Goal: Task Accomplishment & Management: Complete application form

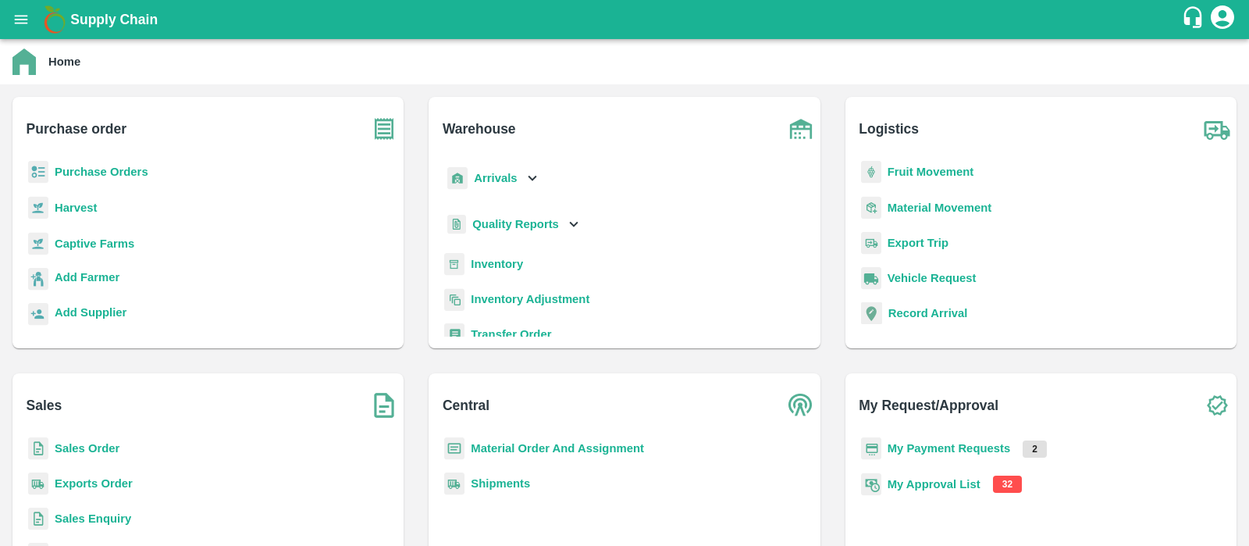
click at [950, 486] on b "My Approval List" at bounding box center [934, 484] width 93 height 12
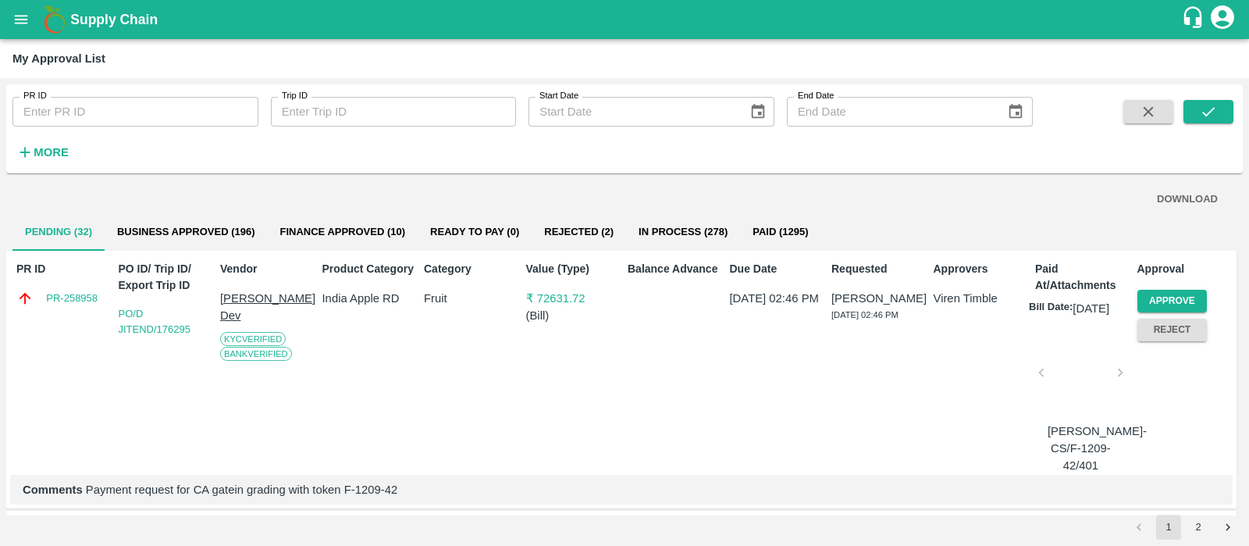
click at [490, 197] on div "DOWNLOAD" at bounding box center [624, 199] width 1199 height 27
click at [1182, 296] on button "Approve" at bounding box center [1173, 301] width 70 height 23
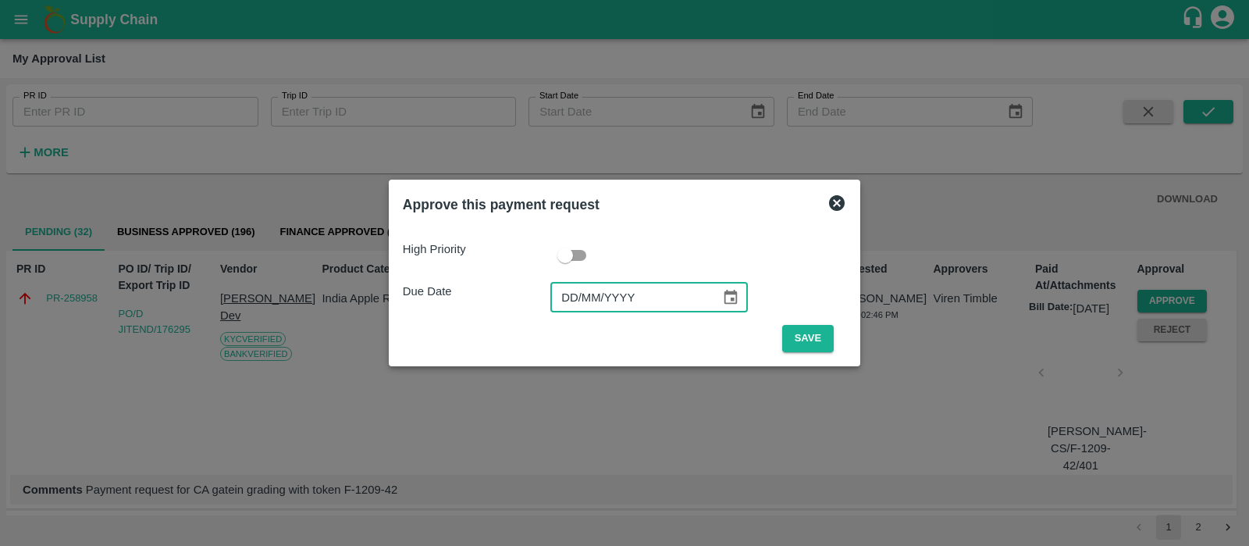
click at [574, 307] on input "DD/MM/YYYY" at bounding box center [630, 298] width 159 height 30
type input "19/09/2025"
click at [799, 337] on button "Save" at bounding box center [808, 338] width 52 height 27
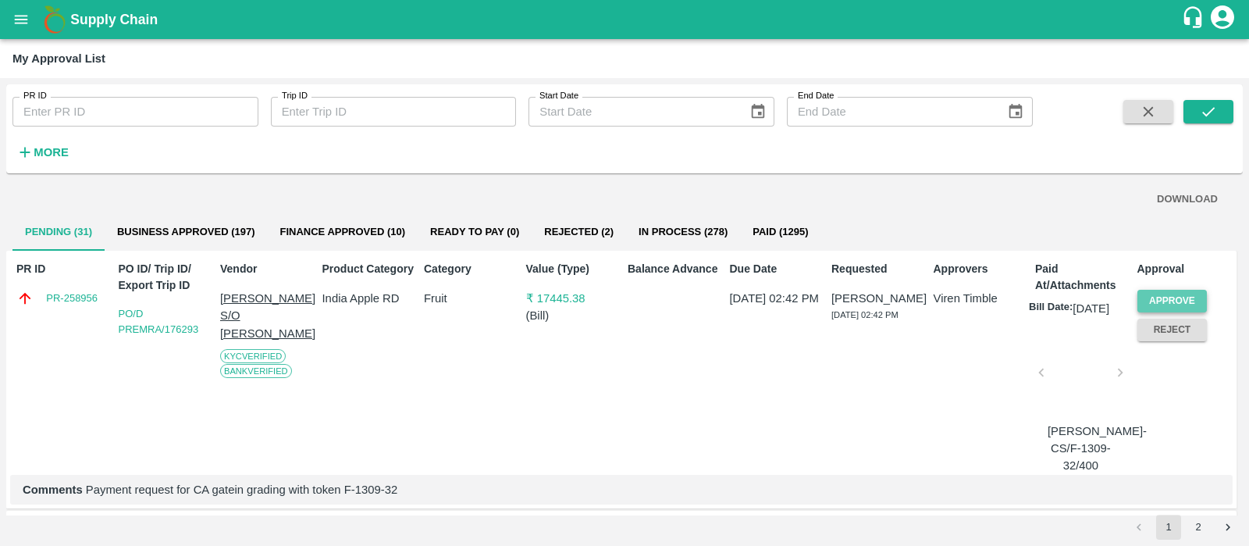
click at [1156, 297] on button "Approve" at bounding box center [1173, 301] width 70 height 23
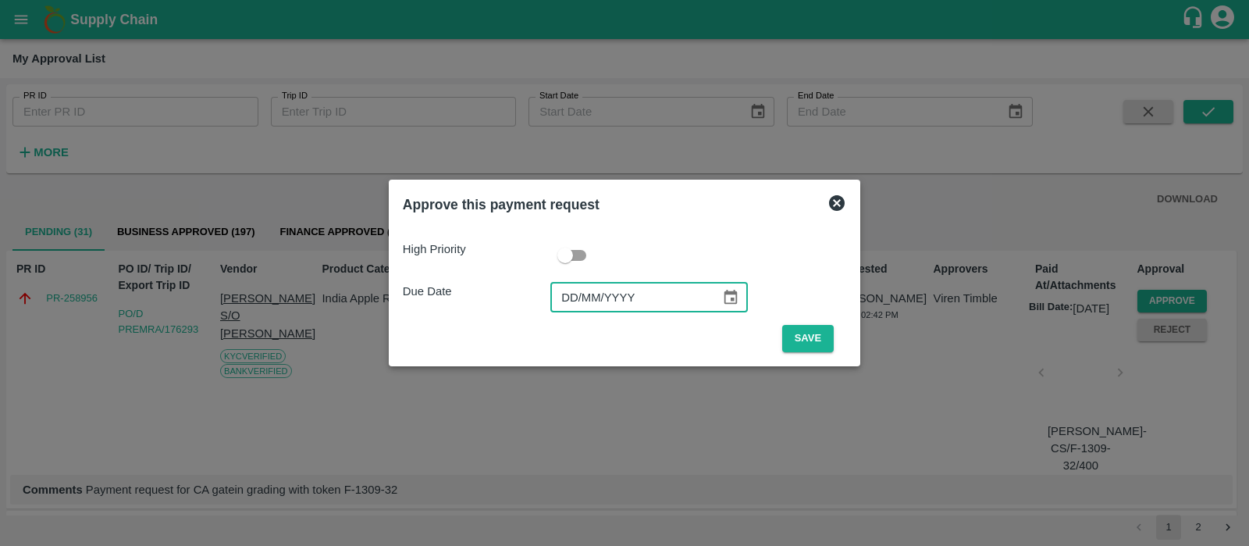
click at [573, 299] on input "DD/MM/YYYY" at bounding box center [630, 298] width 159 height 30
type input "19/09/2025"
click at [810, 340] on button "Save" at bounding box center [808, 338] width 52 height 27
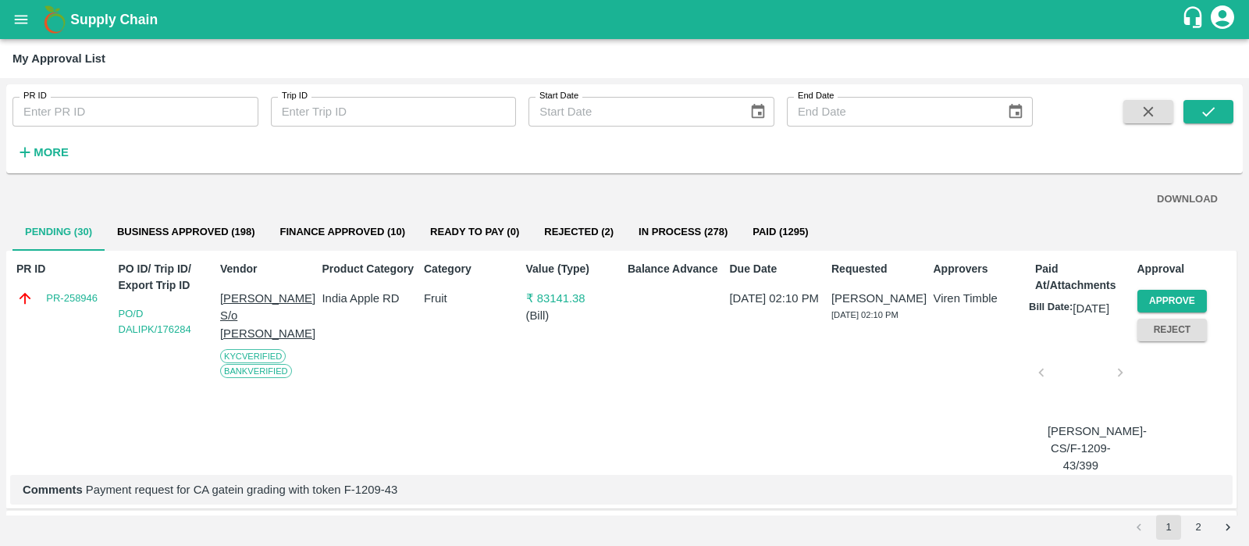
scroll to position [5, 0]
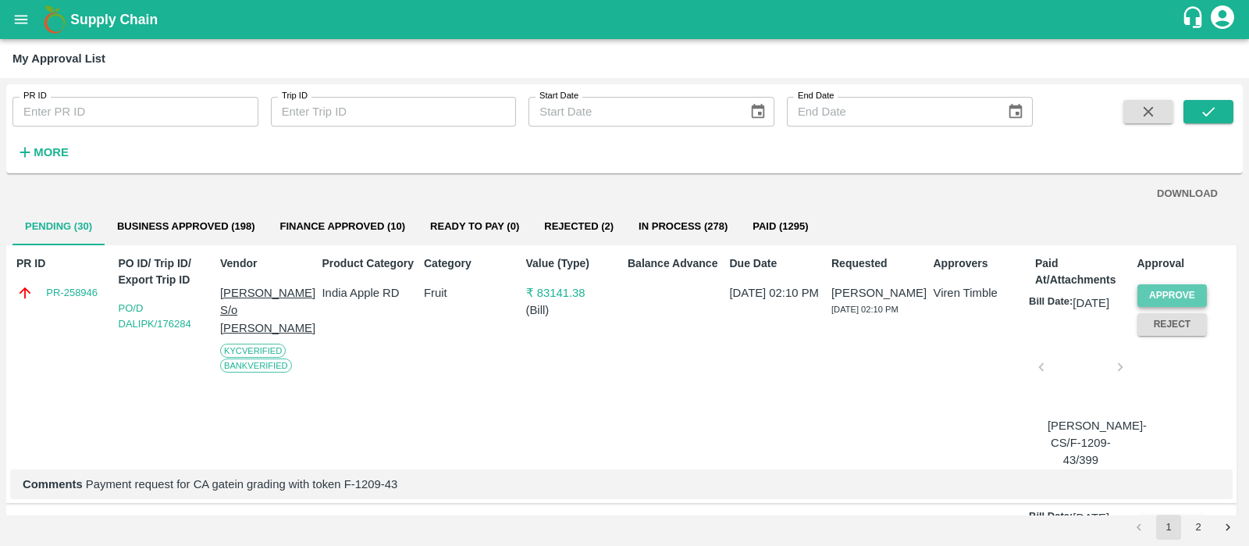
click at [1145, 290] on button "Approve" at bounding box center [1173, 295] width 70 height 23
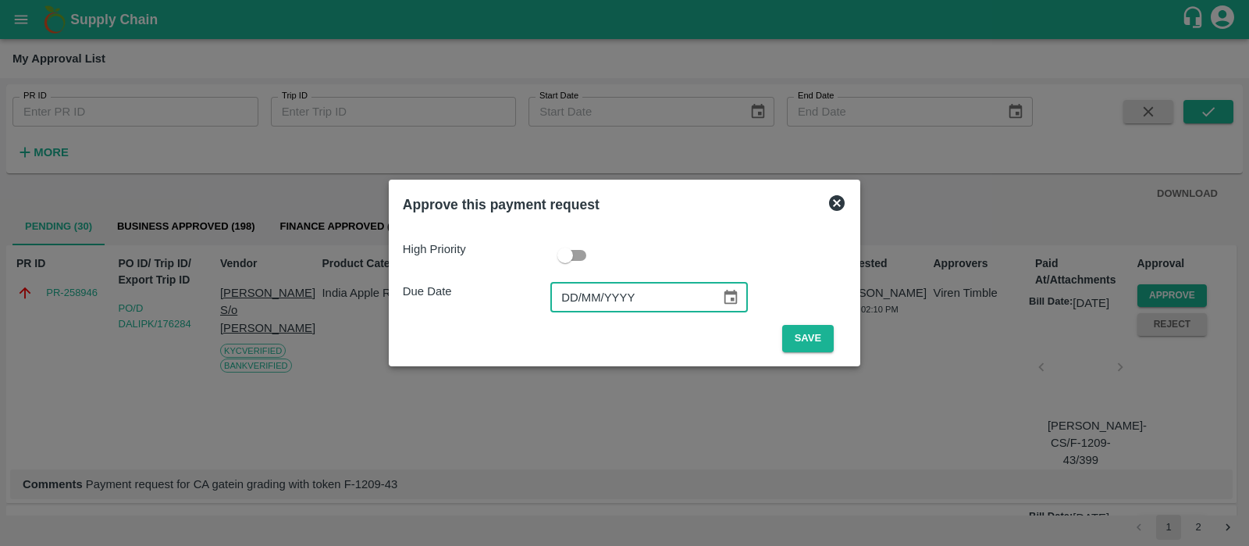
click at [562, 298] on input "DD/MM/YYYY" at bounding box center [630, 298] width 159 height 30
type input "19/09/2025"
click at [797, 340] on button "Save" at bounding box center [808, 338] width 52 height 27
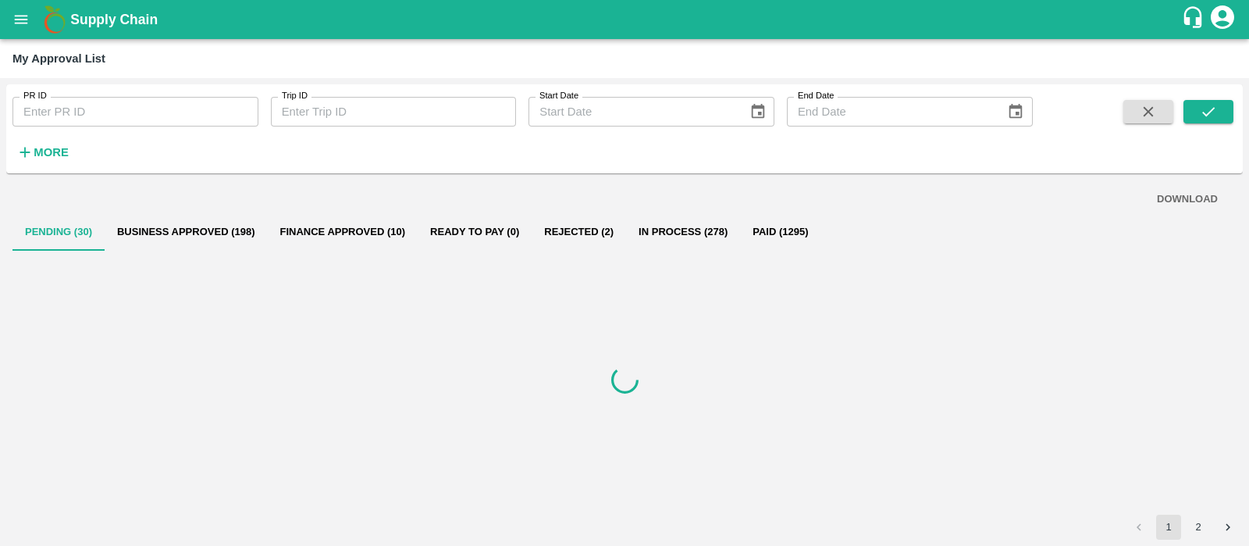
scroll to position [0, 0]
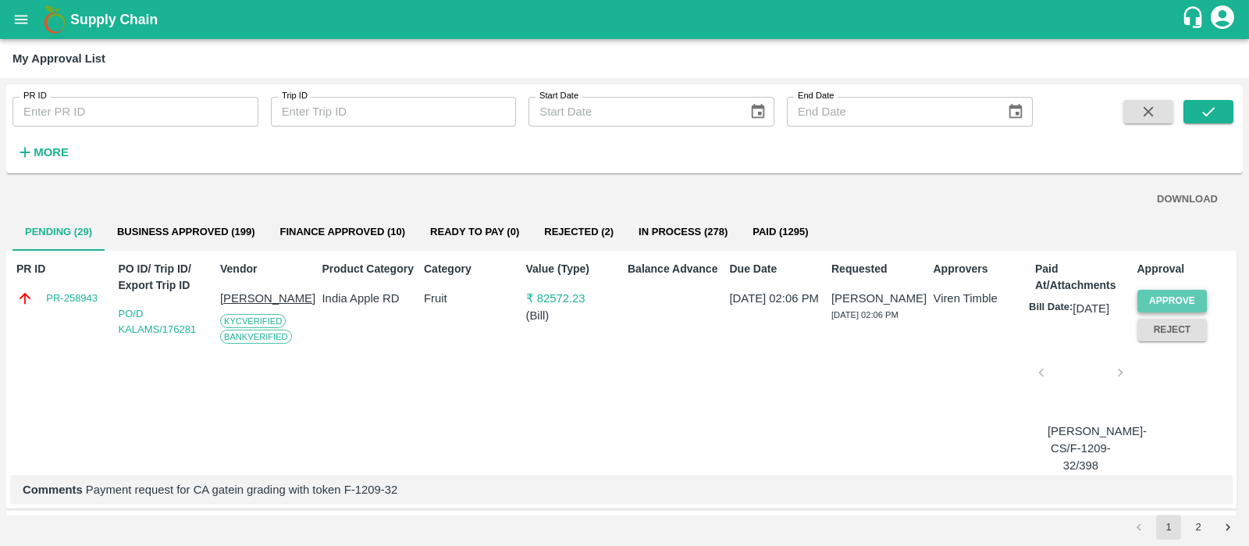
click at [1184, 296] on button "Approve" at bounding box center [1173, 301] width 70 height 23
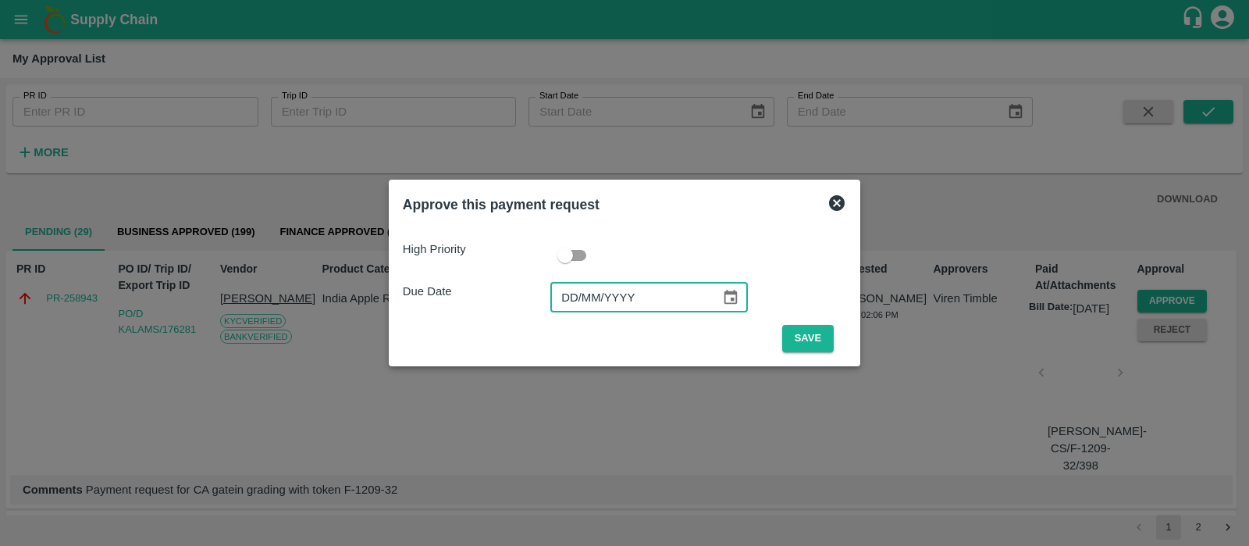
click at [567, 294] on input "DD/MM/YYYY" at bounding box center [630, 298] width 159 height 30
type input "19/09/2025"
click at [814, 327] on button "Save" at bounding box center [808, 338] width 52 height 27
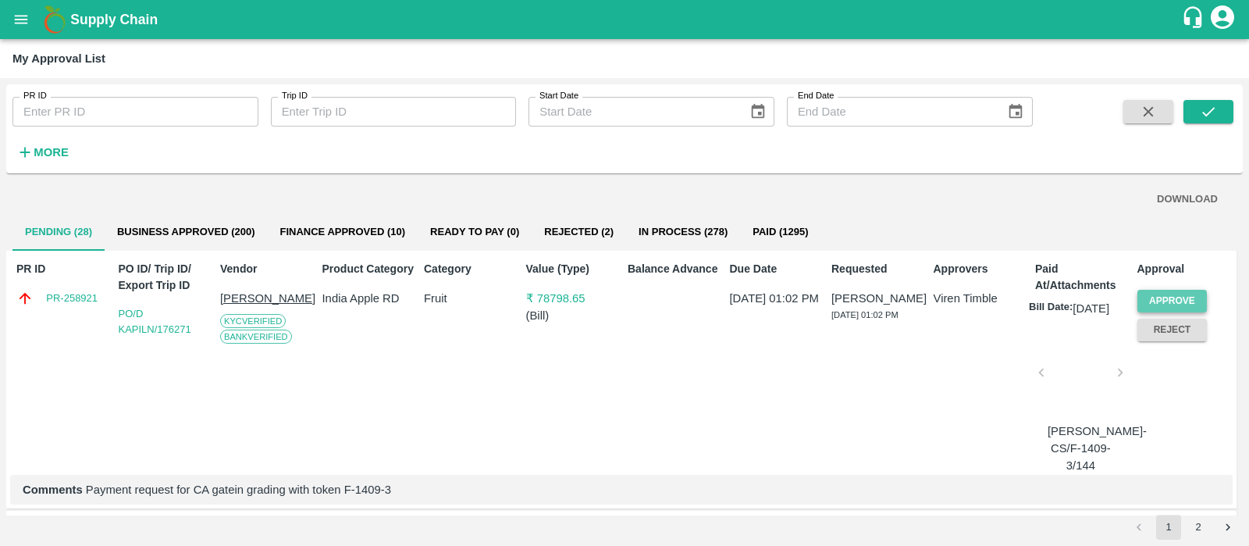
click at [1177, 302] on button "Approve" at bounding box center [1173, 301] width 70 height 23
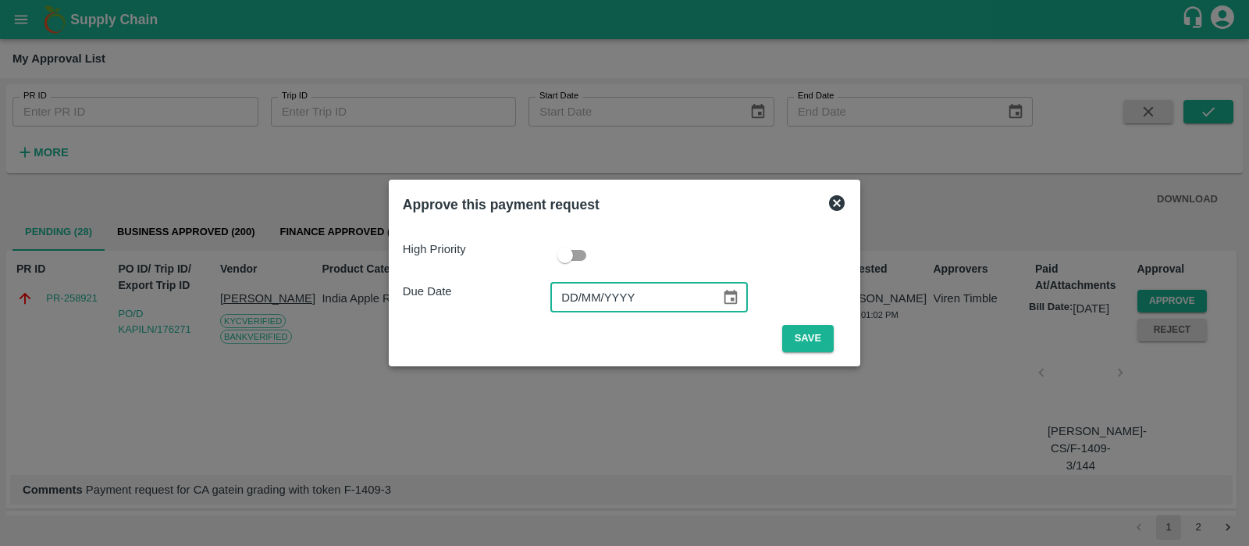
click at [563, 303] on input "DD/MM/YYYY" at bounding box center [630, 298] width 159 height 30
type input "19/09/2025"
click at [821, 325] on button "Save" at bounding box center [808, 338] width 52 height 27
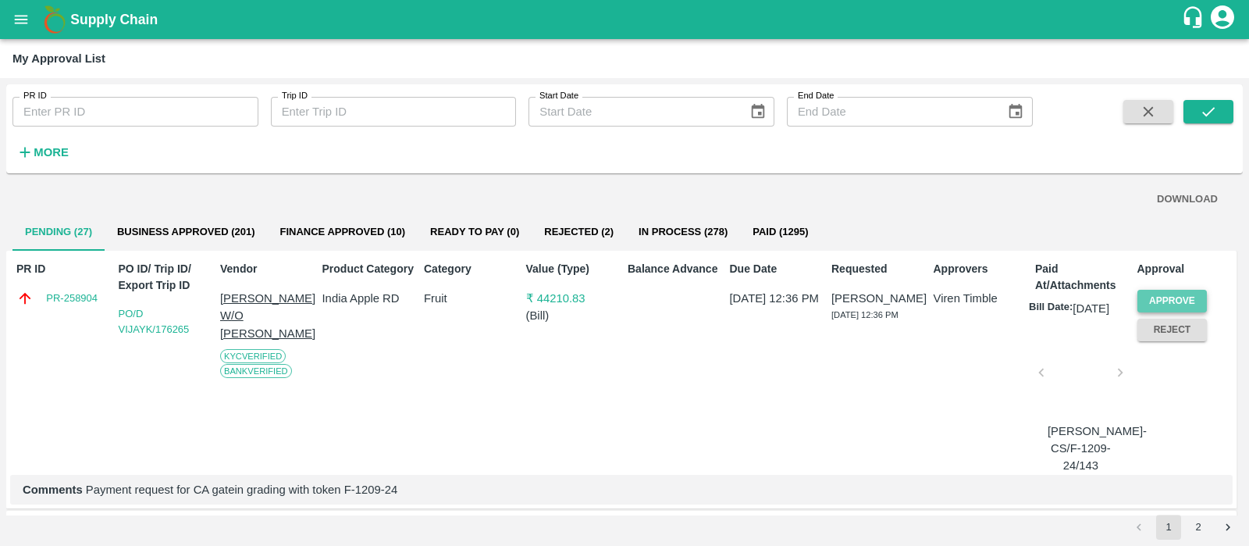
click at [1153, 294] on button "Approve" at bounding box center [1173, 301] width 70 height 23
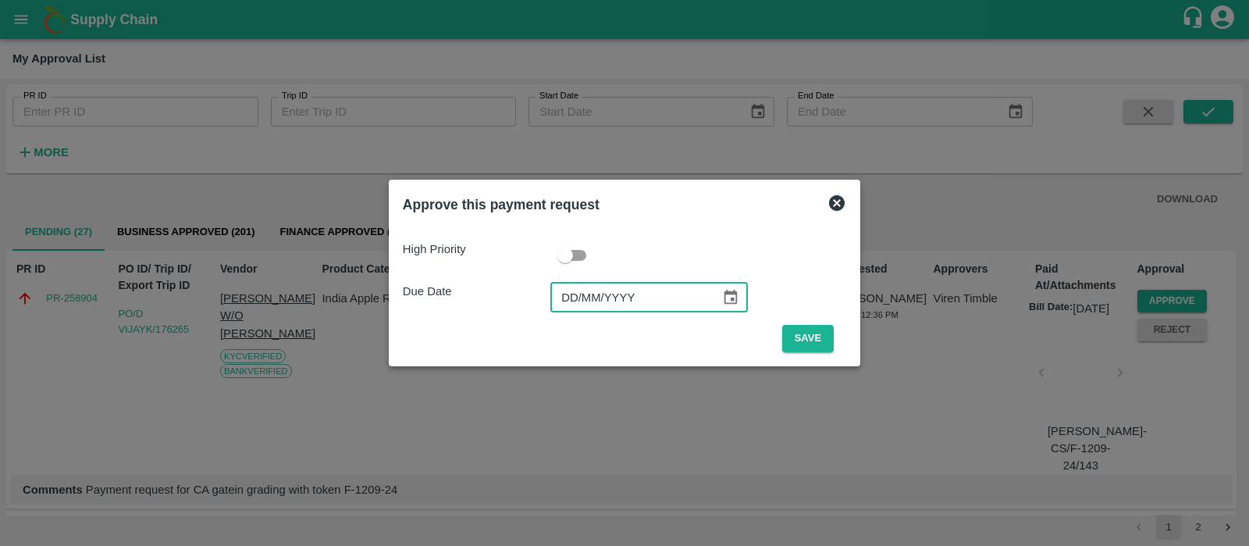
click at [569, 302] on input "DD/MM/YYYY" at bounding box center [630, 298] width 159 height 30
type input "19/09/0005"
click at [822, 344] on button "Save" at bounding box center [808, 338] width 52 height 27
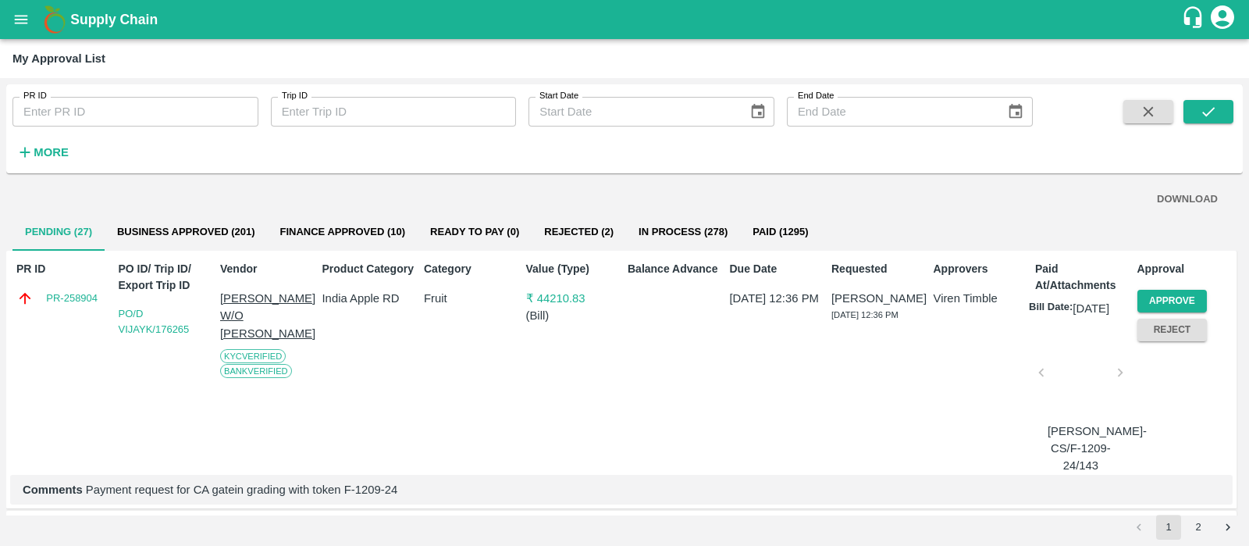
click at [822, 344] on div "Due Date 17 Sep 2025, 12:36 PM" at bounding box center [775, 364] width 102 height 219
click at [1171, 298] on button "Approve" at bounding box center [1173, 301] width 70 height 23
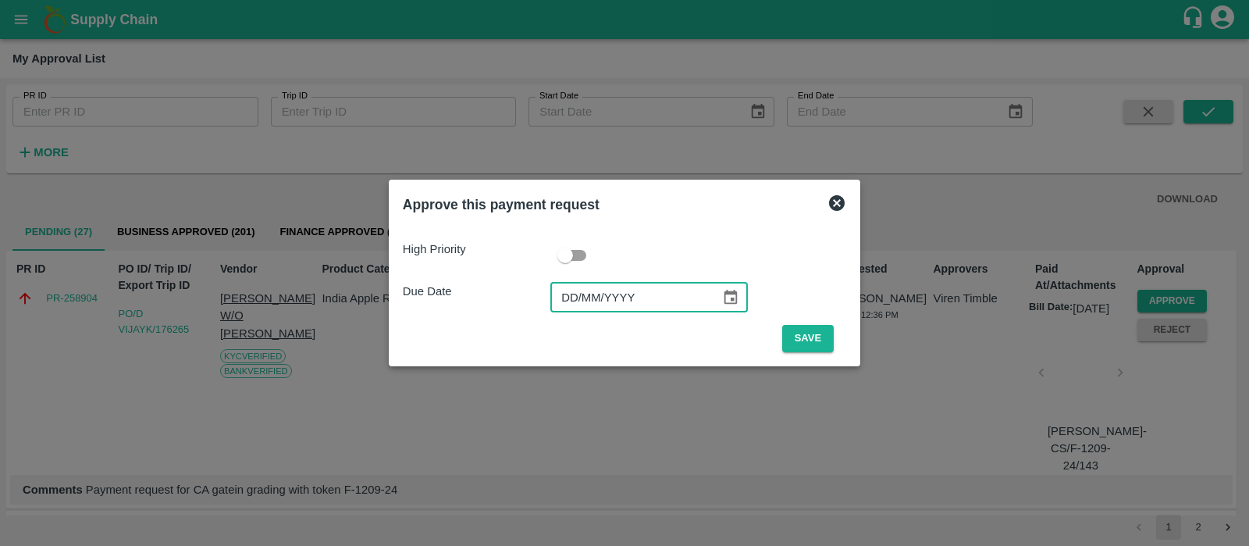
click at [570, 290] on input "DD/MM/YYYY" at bounding box center [630, 298] width 159 height 30
type input "19/09/2025"
click at [811, 335] on button "Save" at bounding box center [808, 338] width 52 height 27
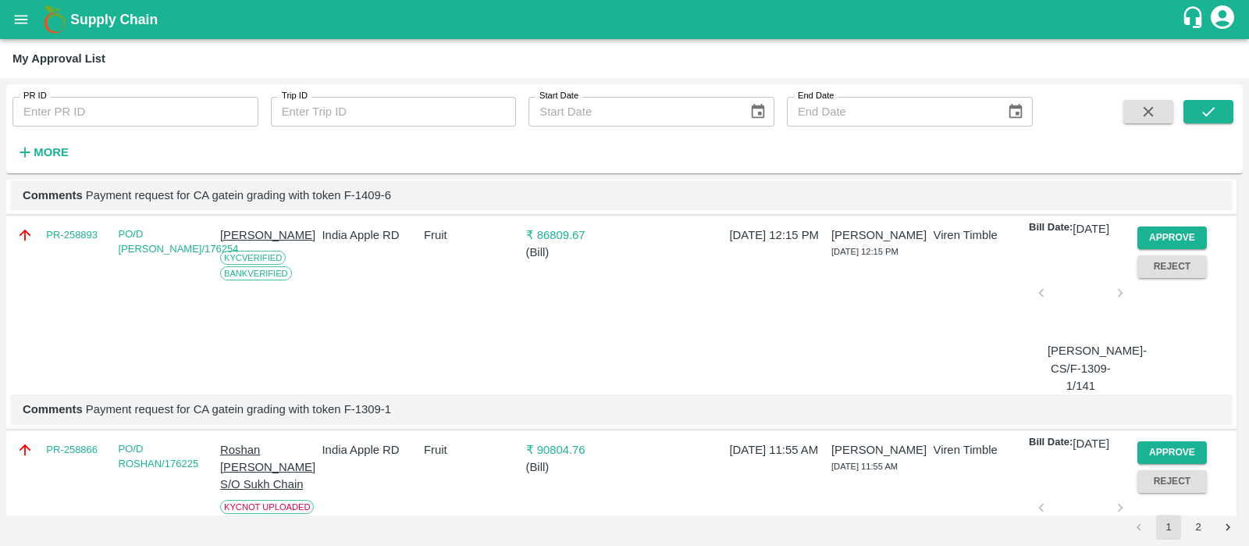
scroll to position [298, 0]
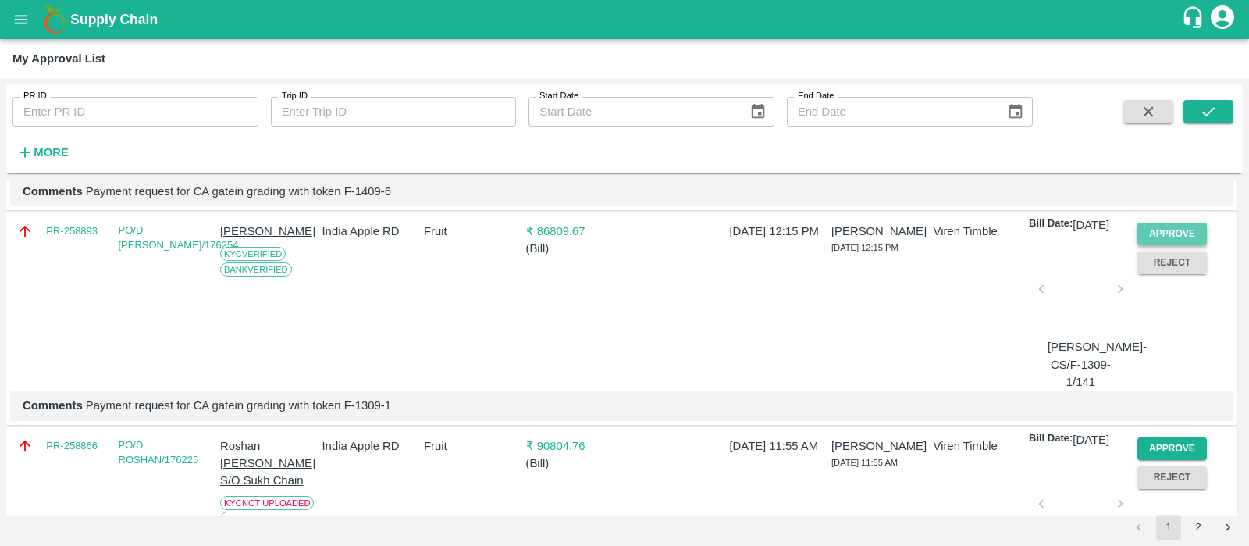
click at [1162, 245] on button "Approve" at bounding box center [1173, 234] width 70 height 23
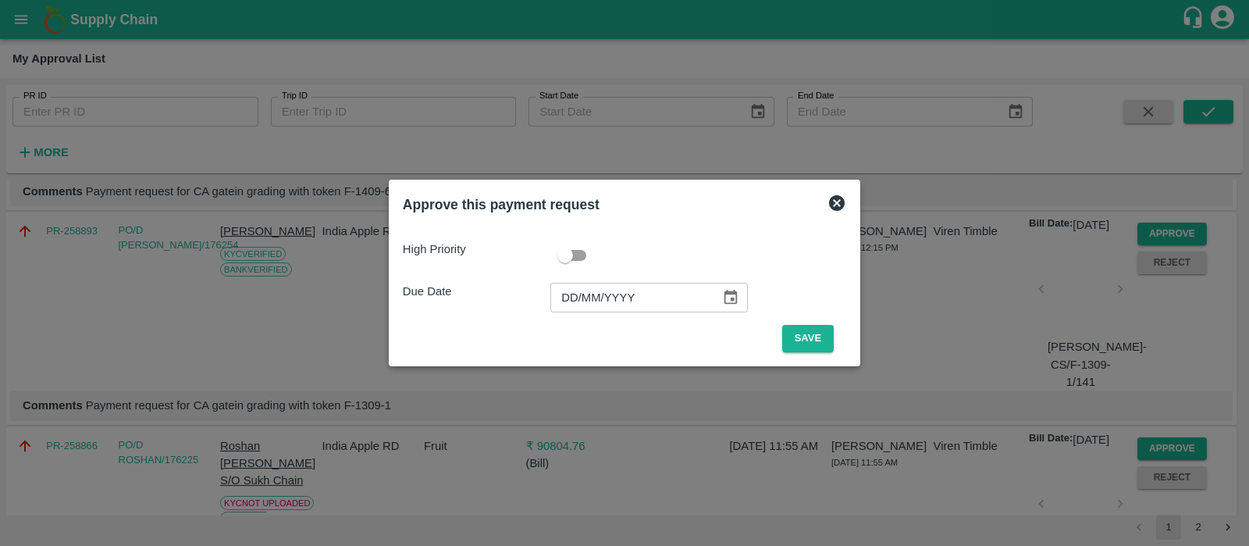
click at [566, 301] on input "DD/MM/YYYY" at bounding box center [630, 298] width 159 height 30
type input "19/09/2025"
click at [817, 337] on button "Save" at bounding box center [808, 338] width 52 height 27
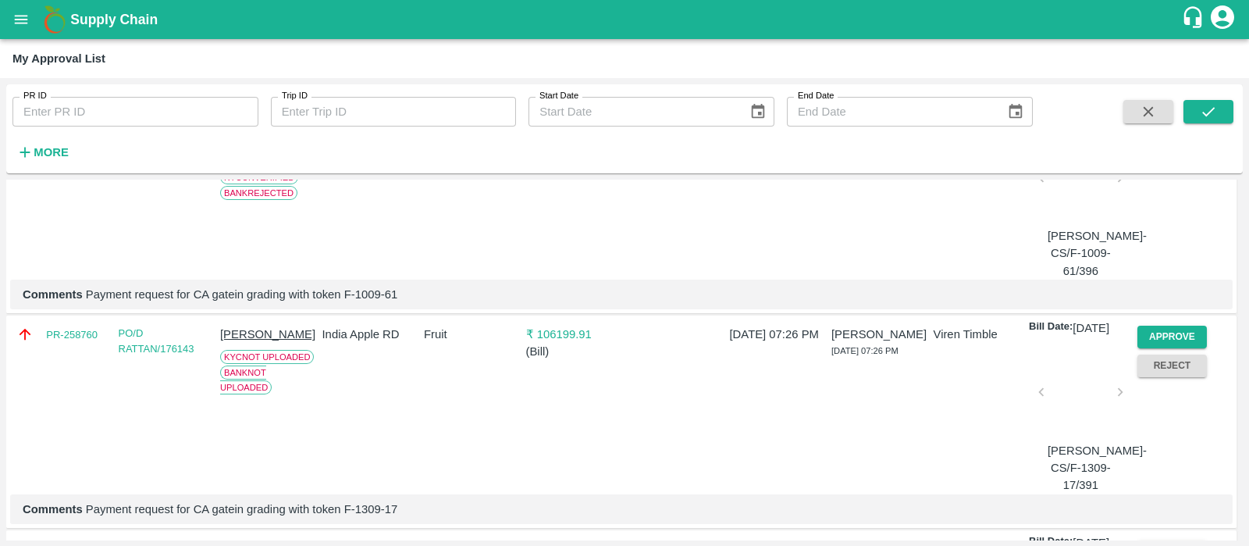
scroll to position [0, 0]
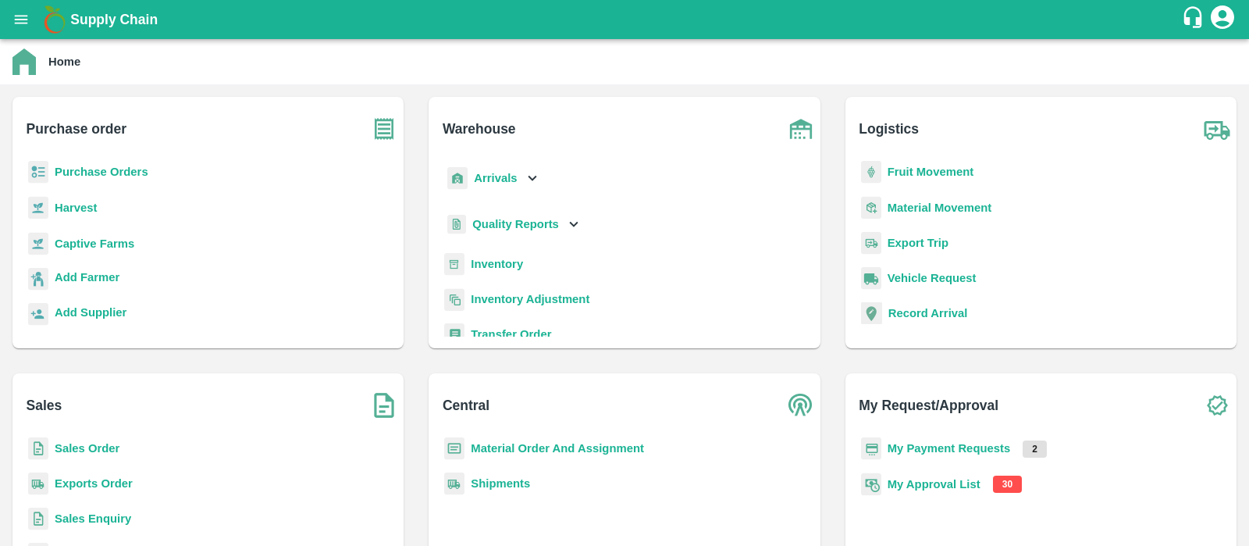
click at [929, 484] on b "My Approval List" at bounding box center [934, 484] width 93 height 12
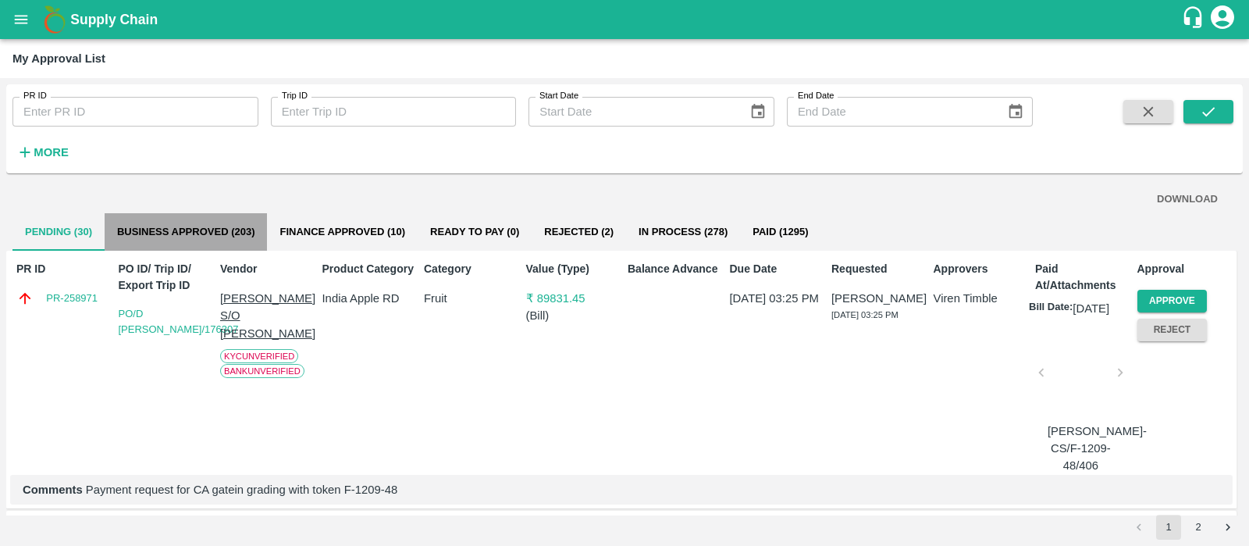
click at [207, 232] on button "Business Approved (203)" at bounding box center [186, 231] width 163 height 37
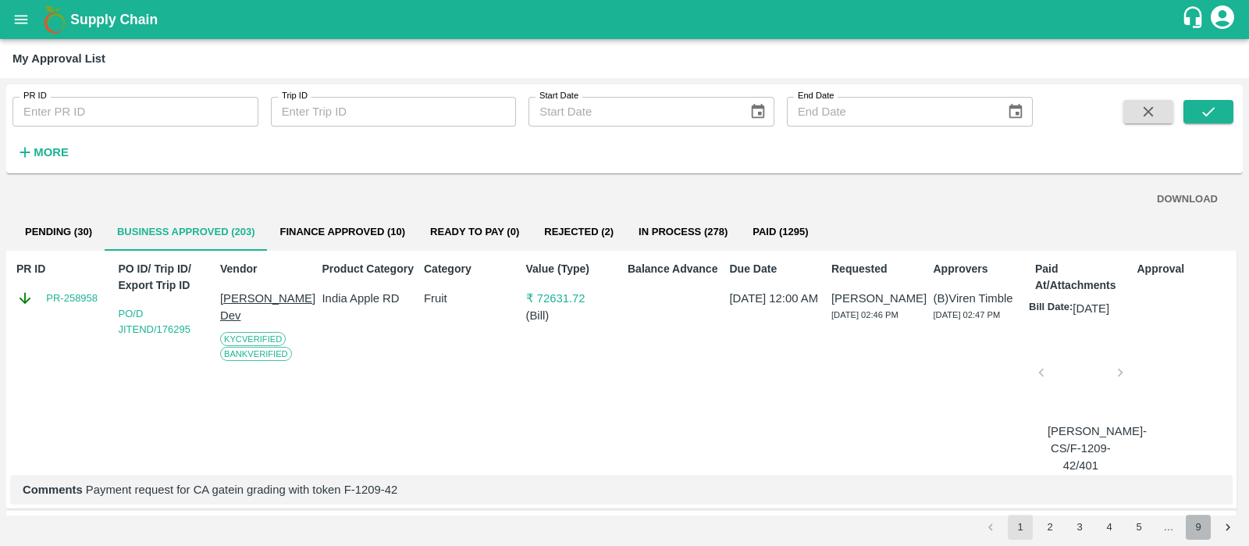
click at [1203, 529] on button "9" at bounding box center [1198, 527] width 25 height 25
click at [1180, 195] on button "DOWNLOAD" at bounding box center [1187, 199] width 73 height 27
click at [1164, 524] on button "8" at bounding box center [1169, 527] width 25 height 25
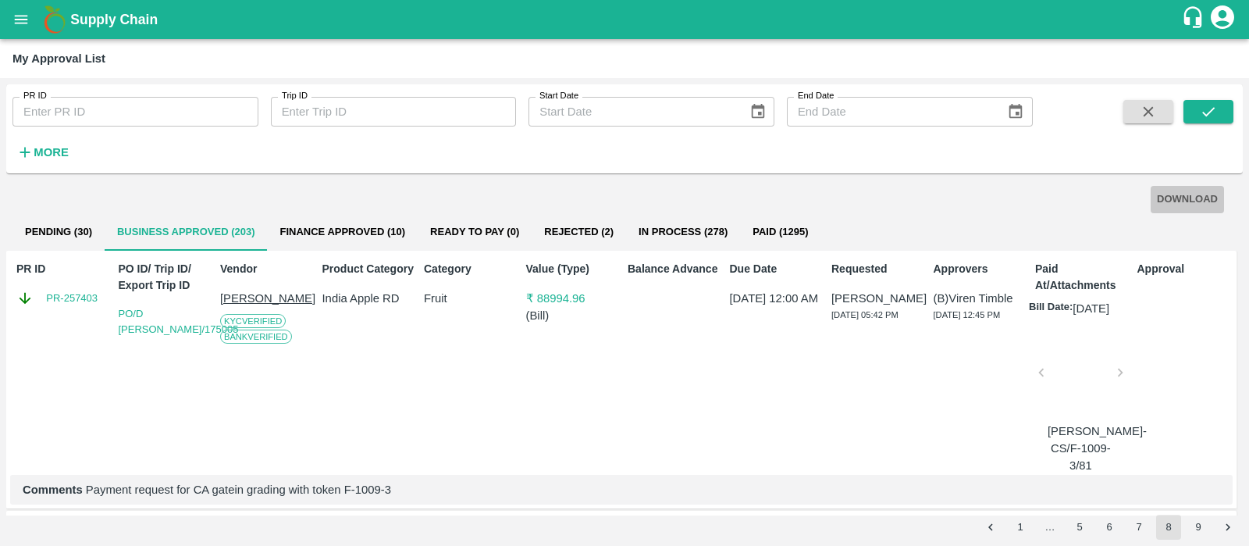
click at [1173, 193] on button "DOWNLOAD" at bounding box center [1187, 199] width 73 height 27
click at [1141, 531] on button "7" at bounding box center [1139, 527] width 25 height 25
click at [1180, 191] on button "DOWNLOAD" at bounding box center [1187, 199] width 73 height 27
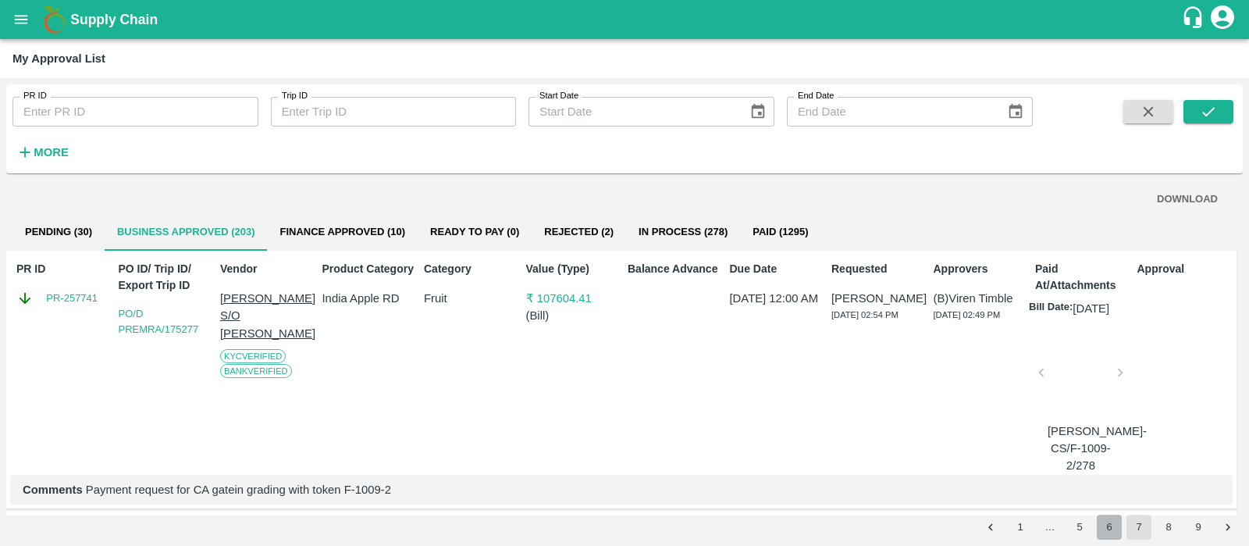
click at [1117, 529] on button "6" at bounding box center [1109, 527] width 25 height 25
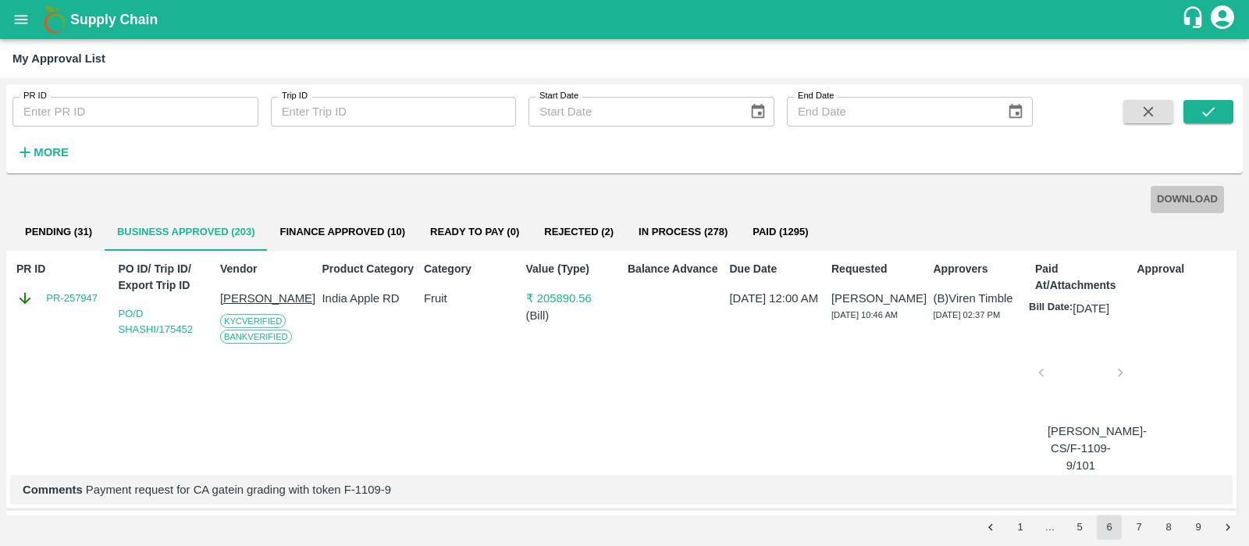
click at [1190, 197] on button "DOWNLOAD" at bounding box center [1187, 199] width 73 height 27
